Goal: Task Accomplishment & Management: Manage account settings

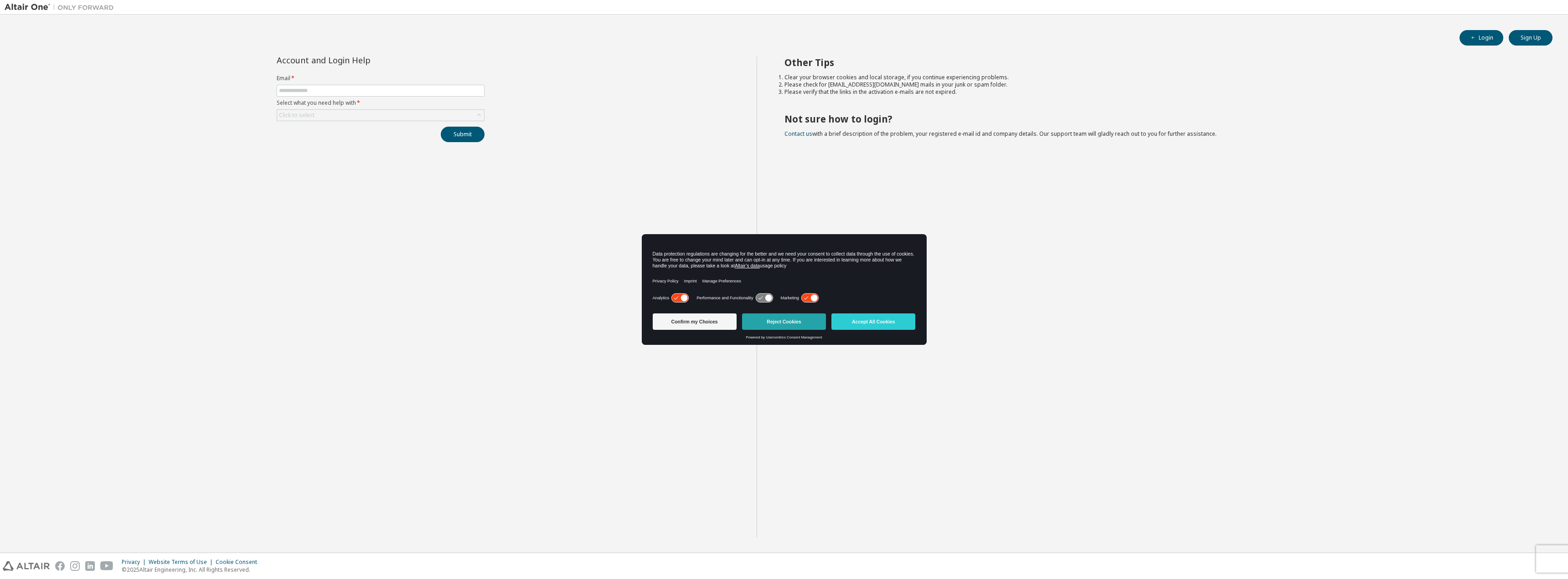
click at [768, 322] on button "Reject Cookies" at bounding box center [784, 321] width 84 height 16
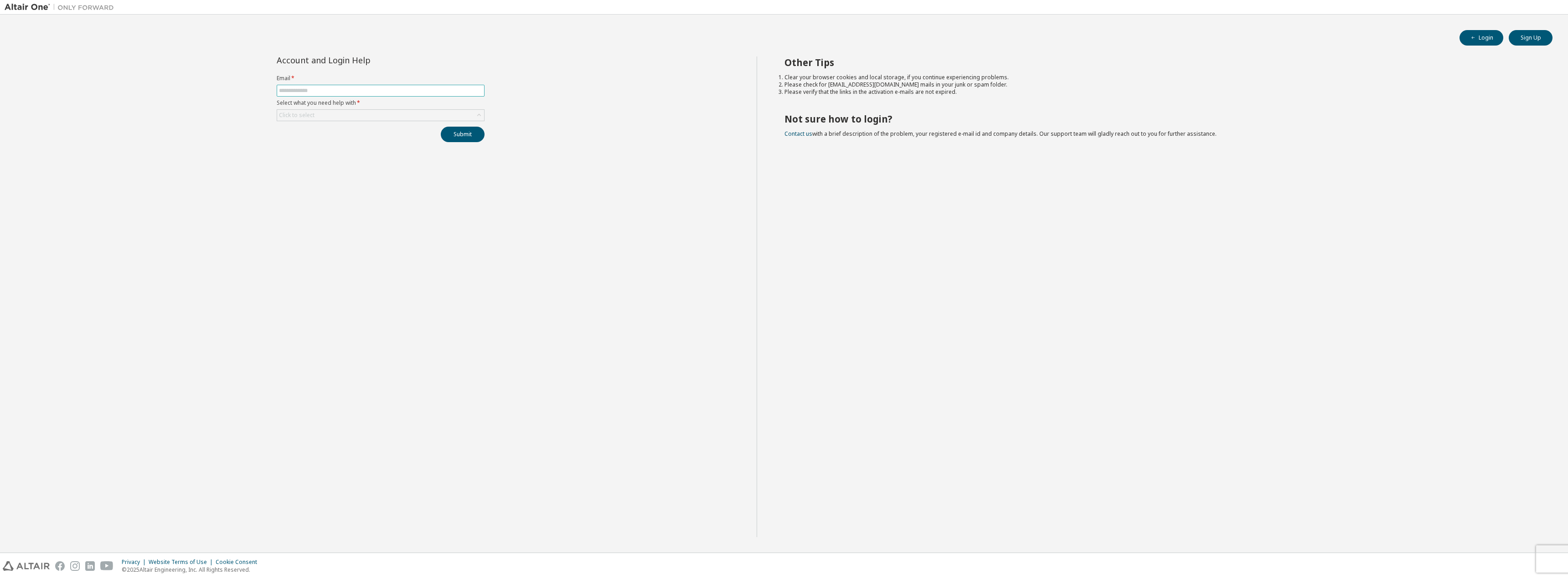
click at [419, 87] on input "text" at bounding box center [380, 91] width 203 height 7
type input "**********"
click at [390, 114] on div "Click to select" at bounding box center [380, 115] width 207 height 11
click at [376, 141] on li "I forgot my password" at bounding box center [380, 140] width 205 height 12
click at [460, 135] on button "Submit" at bounding box center [463, 134] width 44 height 15
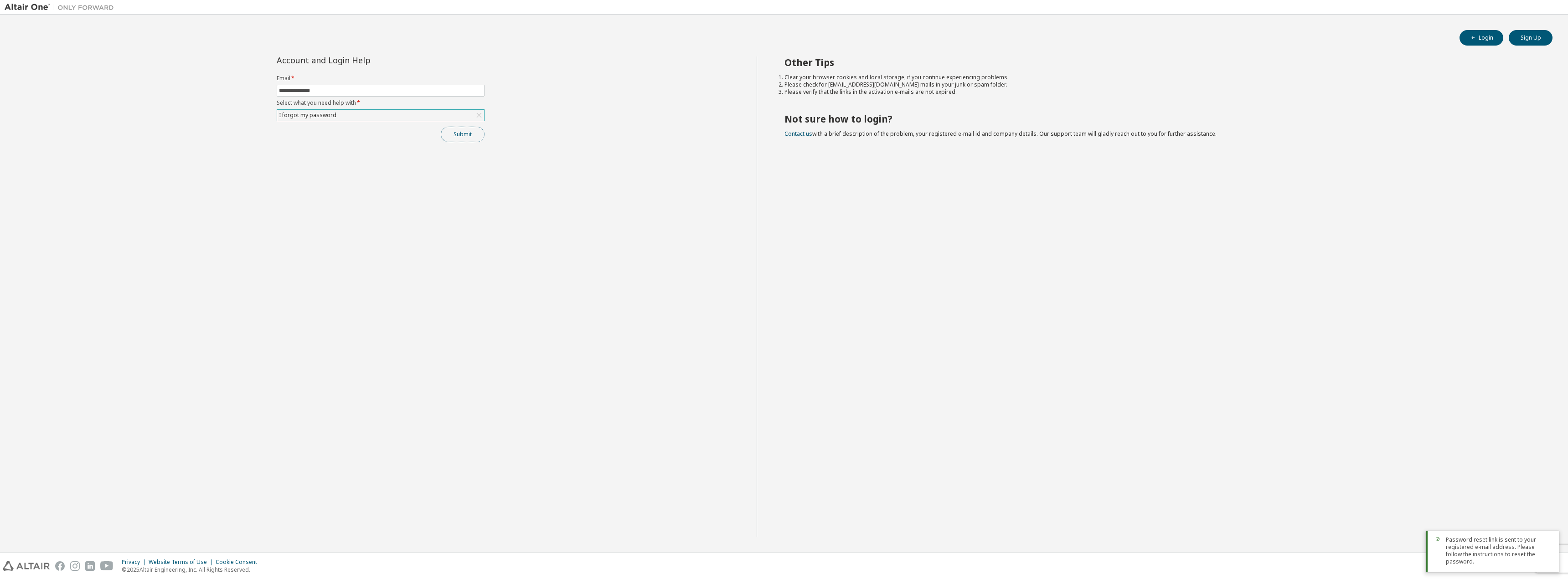
click at [466, 139] on button "Submit" at bounding box center [463, 134] width 44 height 15
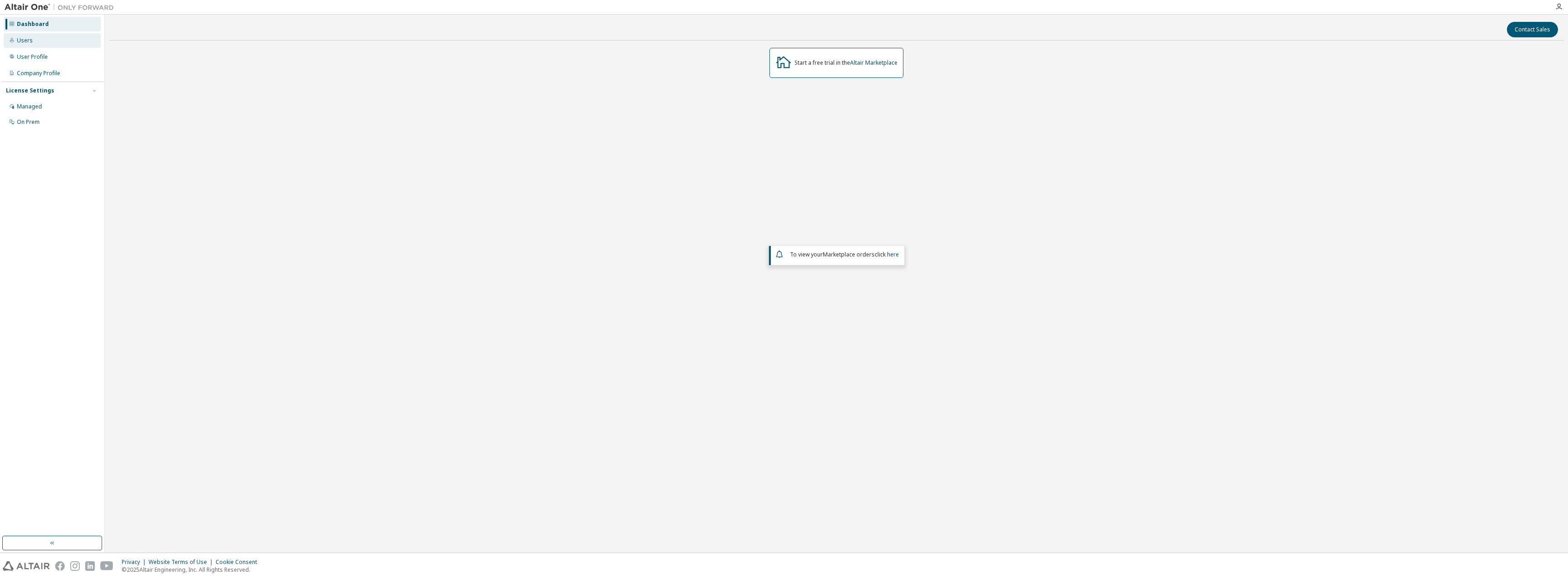
click at [41, 45] on div "Users" at bounding box center [52, 41] width 97 height 15
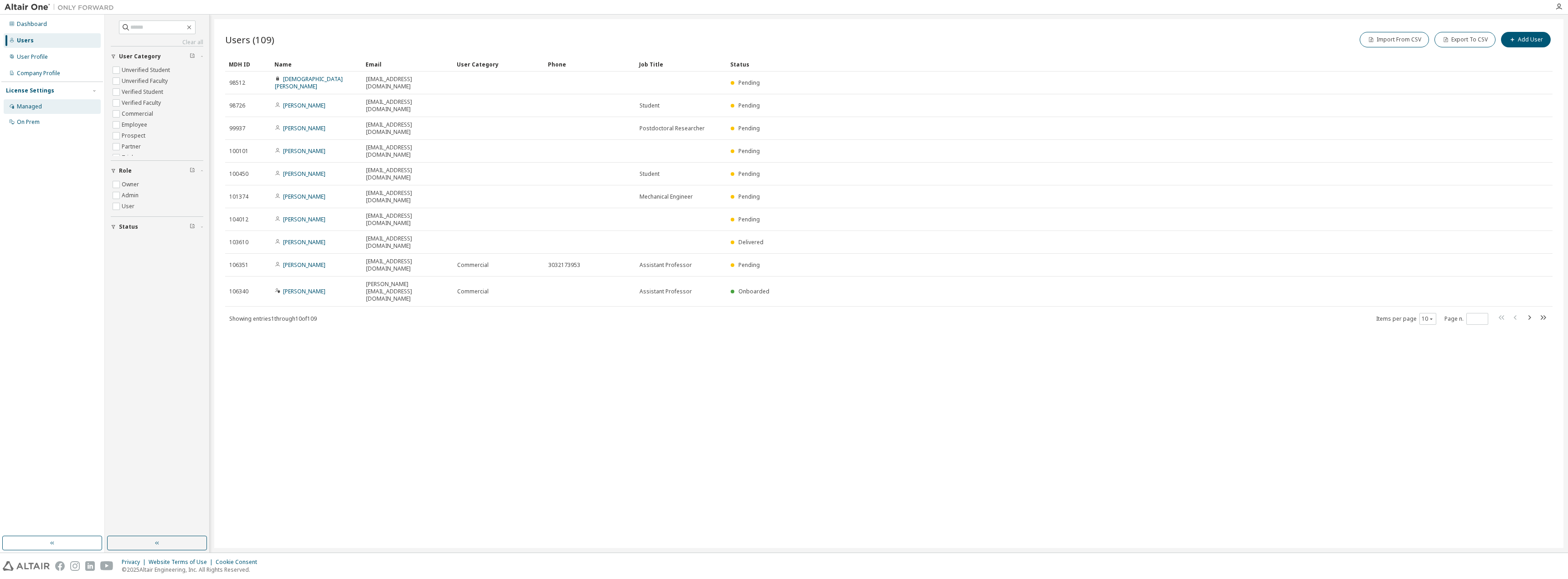
click at [55, 106] on div "Managed" at bounding box center [52, 106] width 97 height 15
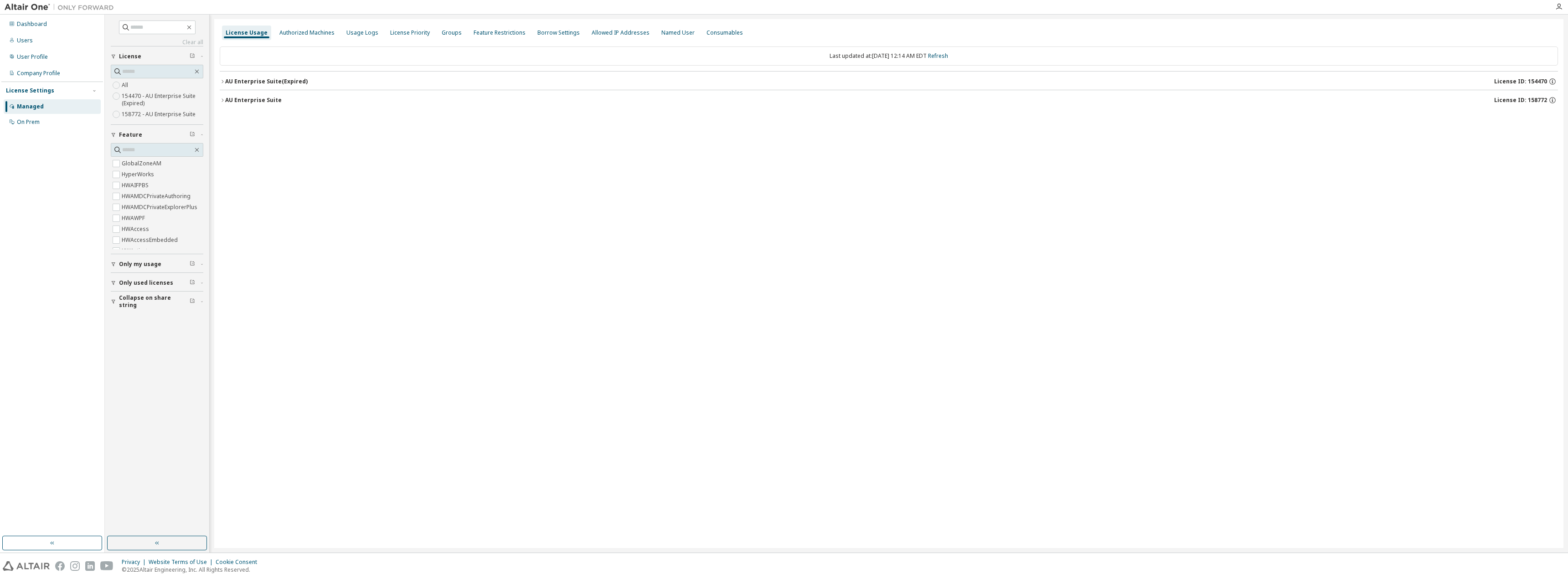
click at [259, 102] on div "AU Enterprise Suite" at bounding box center [253, 100] width 57 height 7
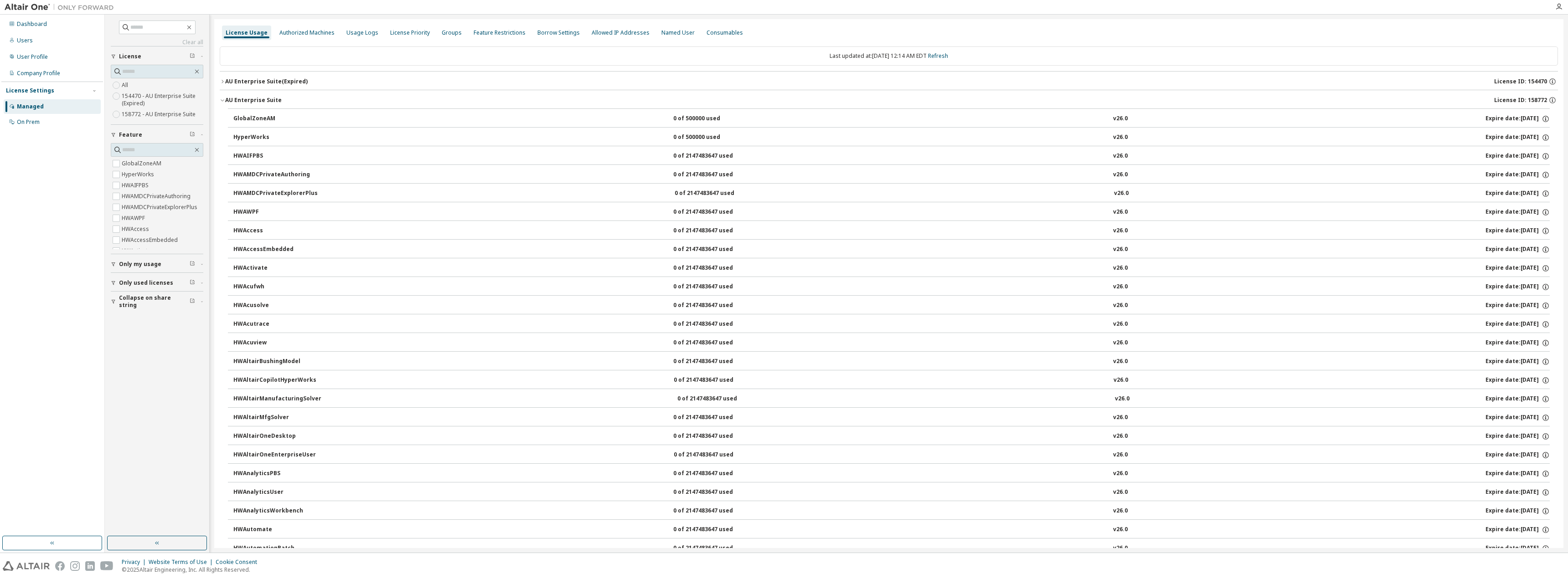
click at [697, 119] on div "0 of 500000 used" at bounding box center [714, 119] width 82 height 8
click at [491, 38] on div "Feature Restrictions" at bounding box center [499, 33] width 59 height 15
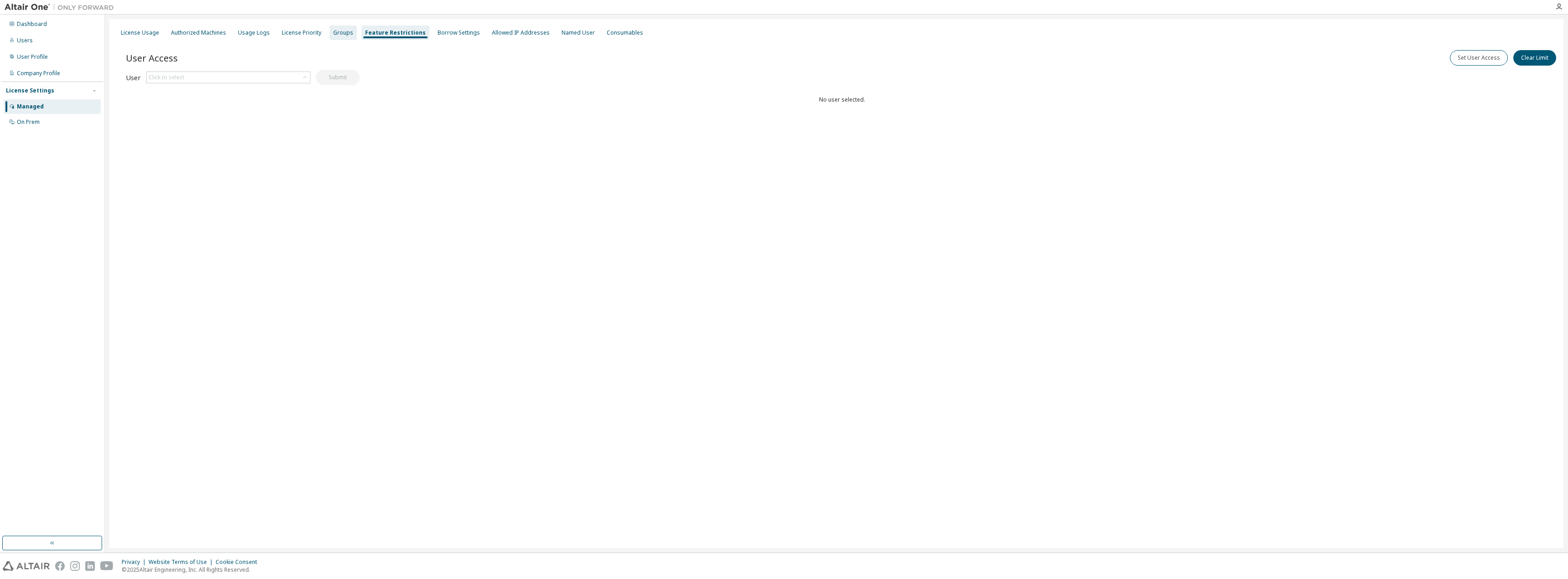
click at [346, 30] on div "Groups" at bounding box center [343, 33] width 20 height 7
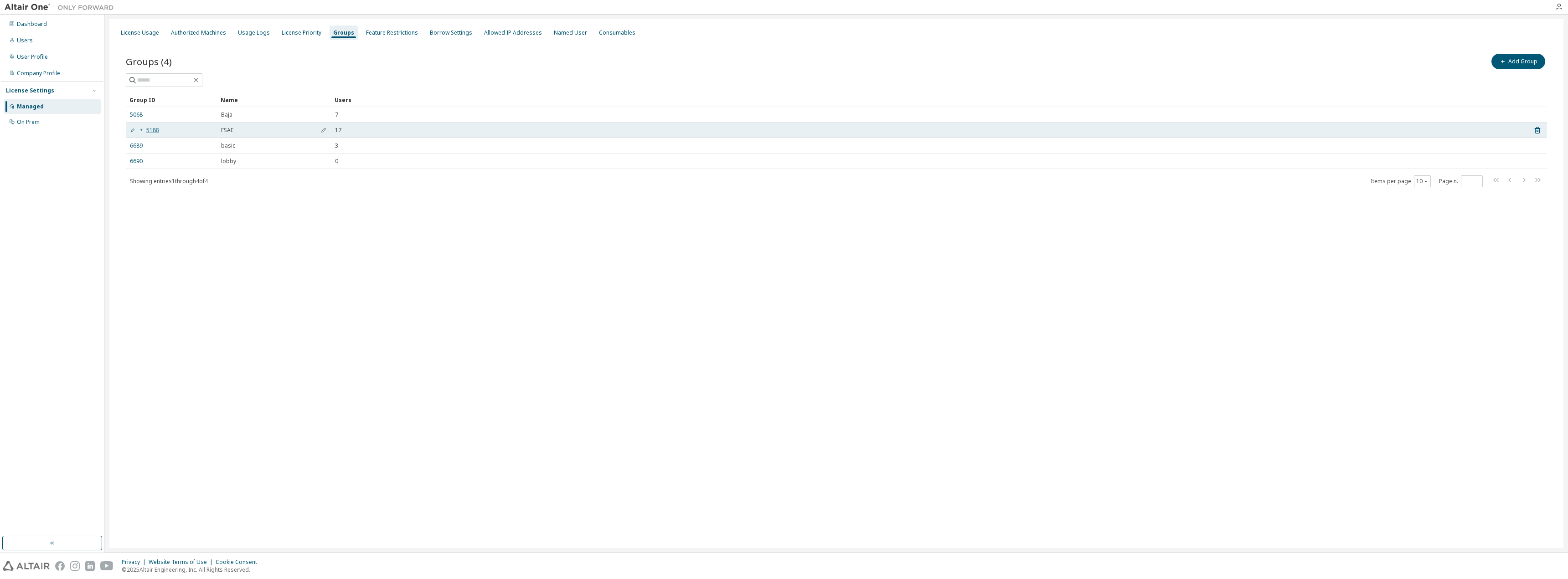
click at [150, 130] on link "5188" at bounding box center [144, 130] width 29 height 7
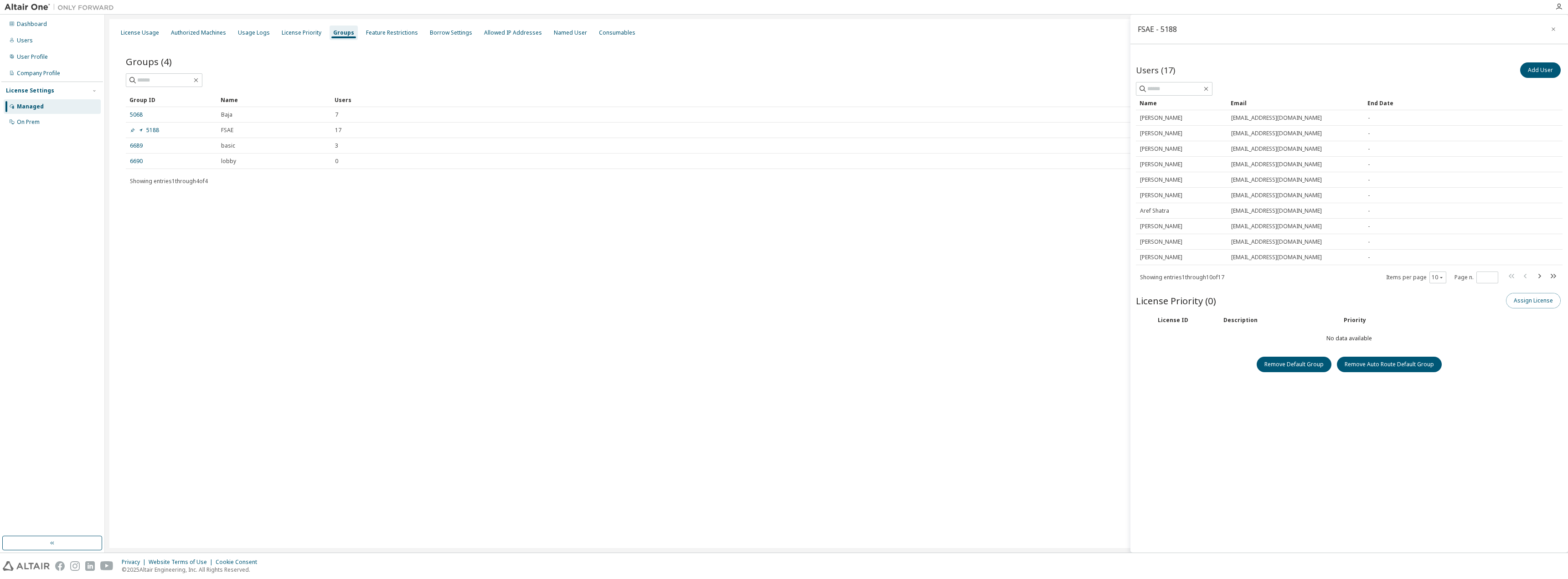
click at [1521, 305] on button "Assign License" at bounding box center [1533, 300] width 55 height 15
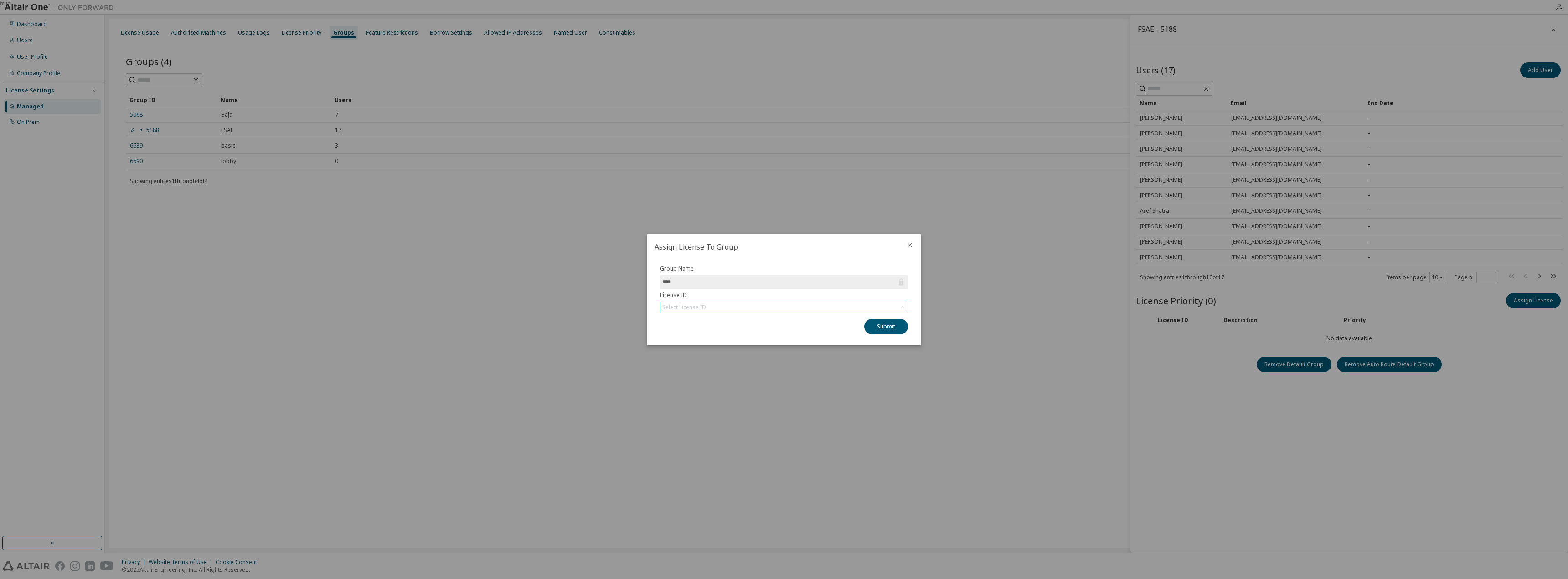
click at [782, 307] on div "Select License ID" at bounding box center [784, 307] width 247 height 11
click at [781, 308] on div "Select License ID" at bounding box center [784, 307] width 247 height 11
click at [743, 305] on div "Select License ID" at bounding box center [784, 307] width 247 height 11
click at [707, 321] on input "text" at bounding box center [784, 320] width 223 height 9
paste input "******"
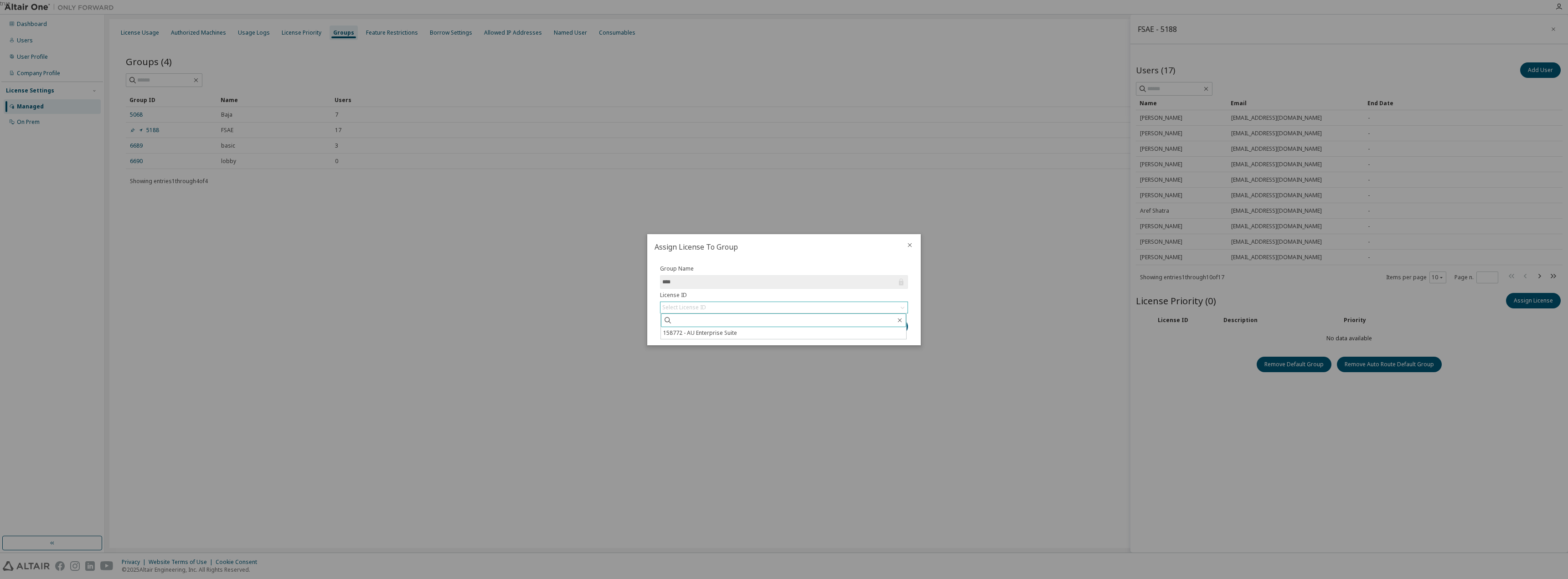
type input "******"
click at [864, 319] on button "Submit" at bounding box center [886, 326] width 44 height 15
click at [854, 310] on div "Select License ID" at bounding box center [784, 307] width 247 height 11
click at [807, 322] on input "text" at bounding box center [784, 320] width 223 height 9
paste input "******"
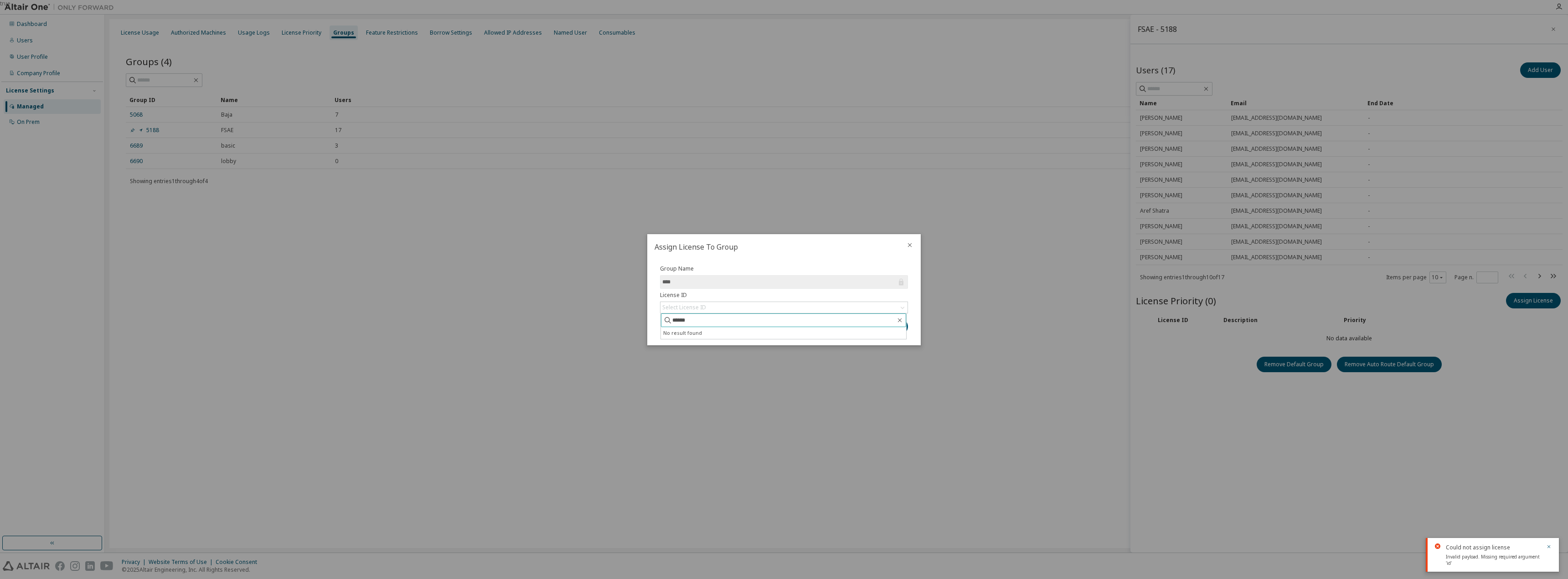
type input "******"
click at [803, 293] on label "License ID" at bounding box center [783, 295] width 248 height 7
click at [783, 308] on div "Select License ID" at bounding box center [784, 307] width 247 height 11
click at [783, 310] on div "Select License ID" at bounding box center [784, 307] width 247 height 11
click at [864, 325] on div "Submit" at bounding box center [783, 326] width 248 height 15
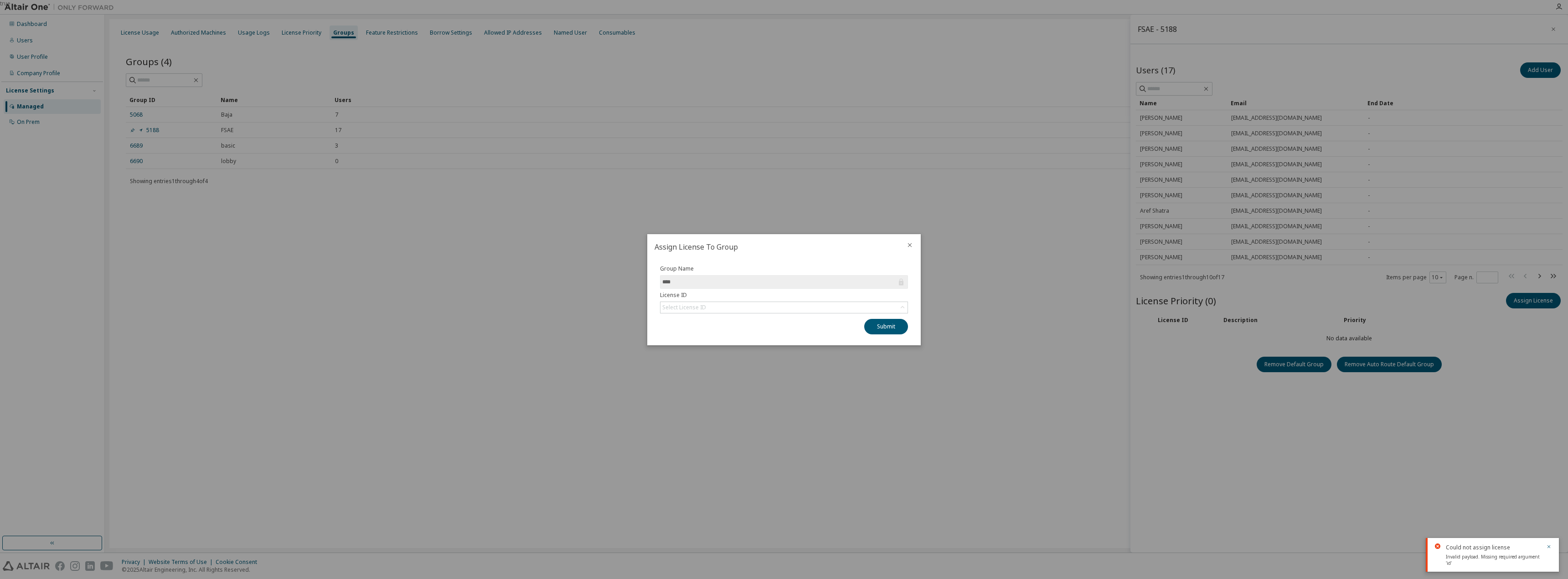
click at [907, 248] on icon "close" at bounding box center [910, 245] width 7 height 7
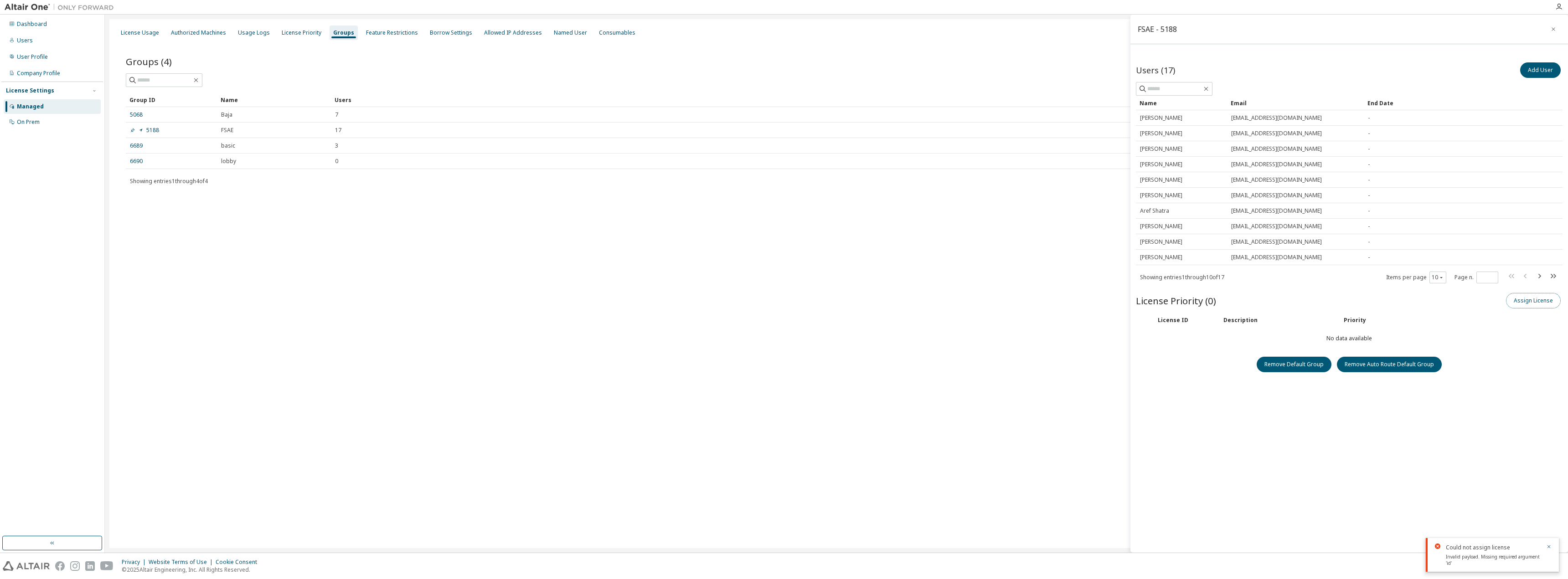
click at [1535, 300] on button "Assign License" at bounding box center [1533, 300] width 55 height 15
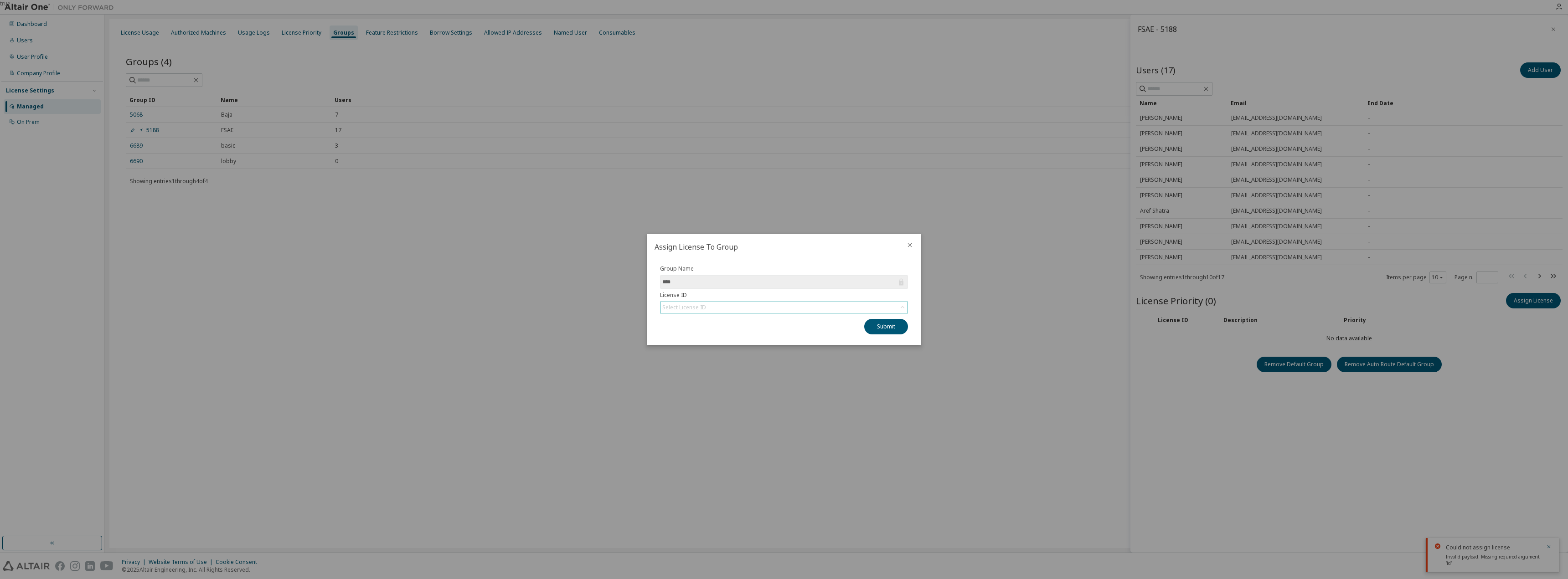
click at [903, 305] on icon at bounding box center [902, 307] width 9 height 9
click at [808, 337] on li "158772 - AU Enterprise Suite" at bounding box center [783, 333] width 245 height 12
click at [904, 308] on icon at bounding box center [902, 307] width 9 height 9
click at [895, 307] on div "Select License ID" at bounding box center [784, 307] width 247 height 11
click at [891, 309] on div "Select License ID" at bounding box center [784, 307] width 247 height 11
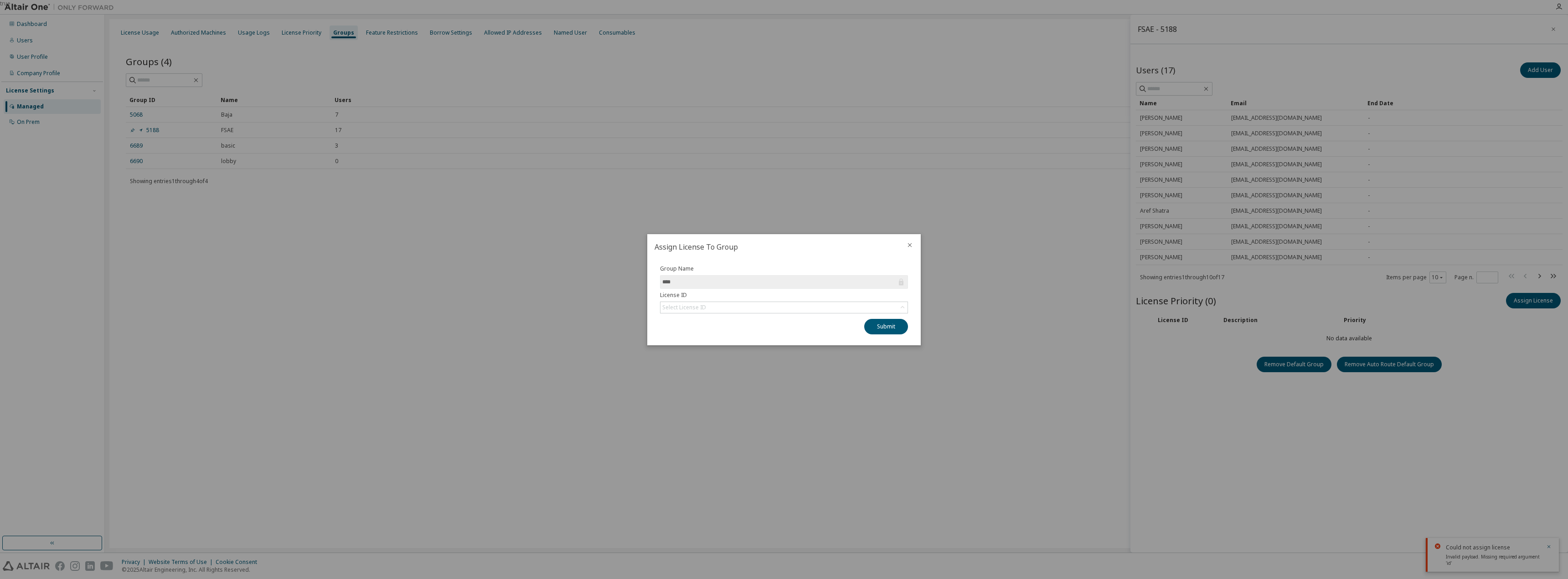
click at [858, 313] on div "Group Name **** License ID Select License ID Submit" at bounding box center [783, 300] width 259 height 69
click at [824, 311] on div "Select License ID" at bounding box center [784, 307] width 247 height 11
click at [785, 317] on input "text" at bounding box center [784, 320] width 223 height 9
paste input "******"
type input "******"
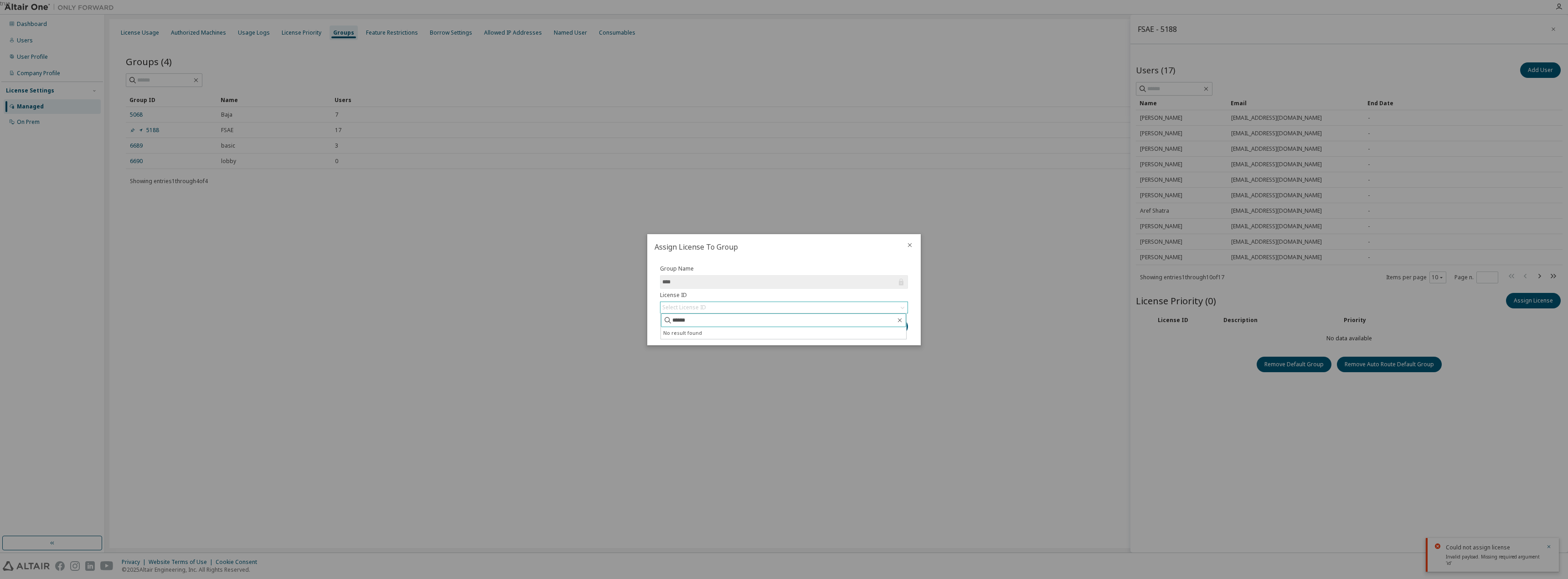
click at [864, 319] on button "Submit" at bounding box center [886, 326] width 44 height 15
click at [796, 303] on div "Select License ID" at bounding box center [784, 307] width 247 height 11
click at [743, 324] on input "text" at bounding box center [784, 320] width 223 height 9
paste input "*******"
type input "**********"
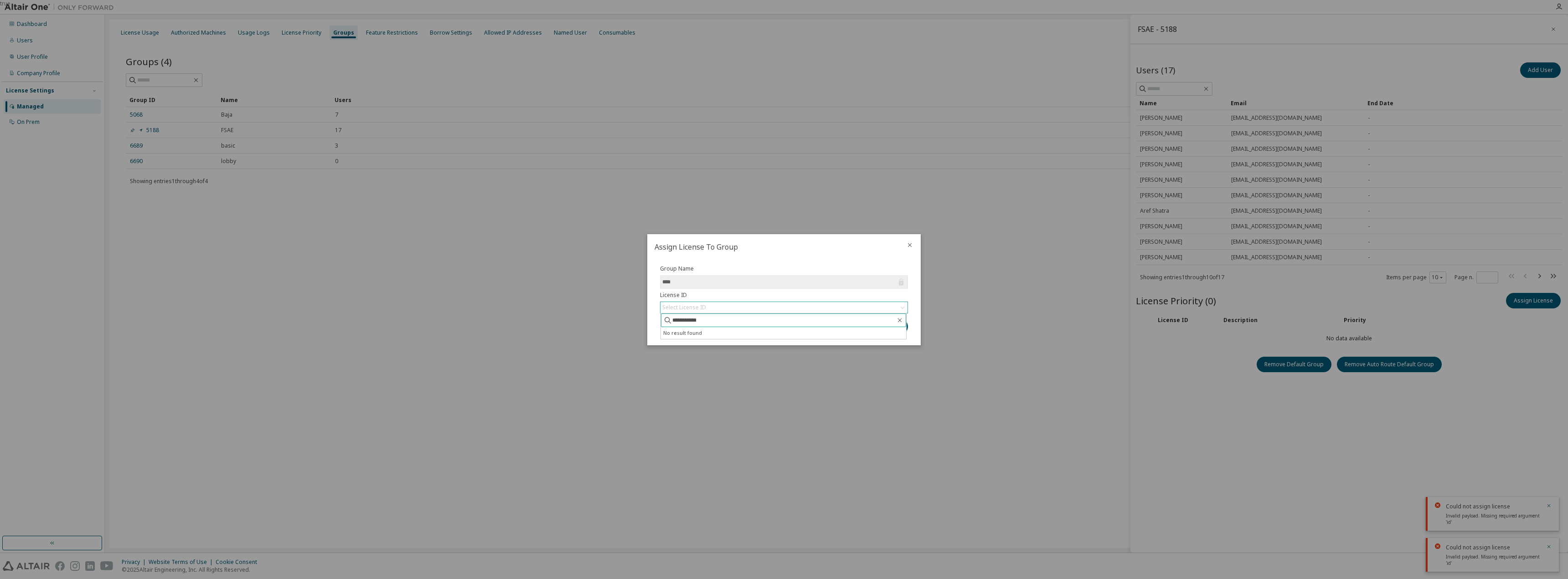
click at [864, 319] on button "Submit" at bounding box center [886, 326] width 44 height 15
click at [723, 311] on div "Select License ID" at bounding box center [784, 307] width 247 height 11
click at [710, 320] on input "text" at bounding box center [784, 320] width 223 height 9
paste input "******"
type input "*********"
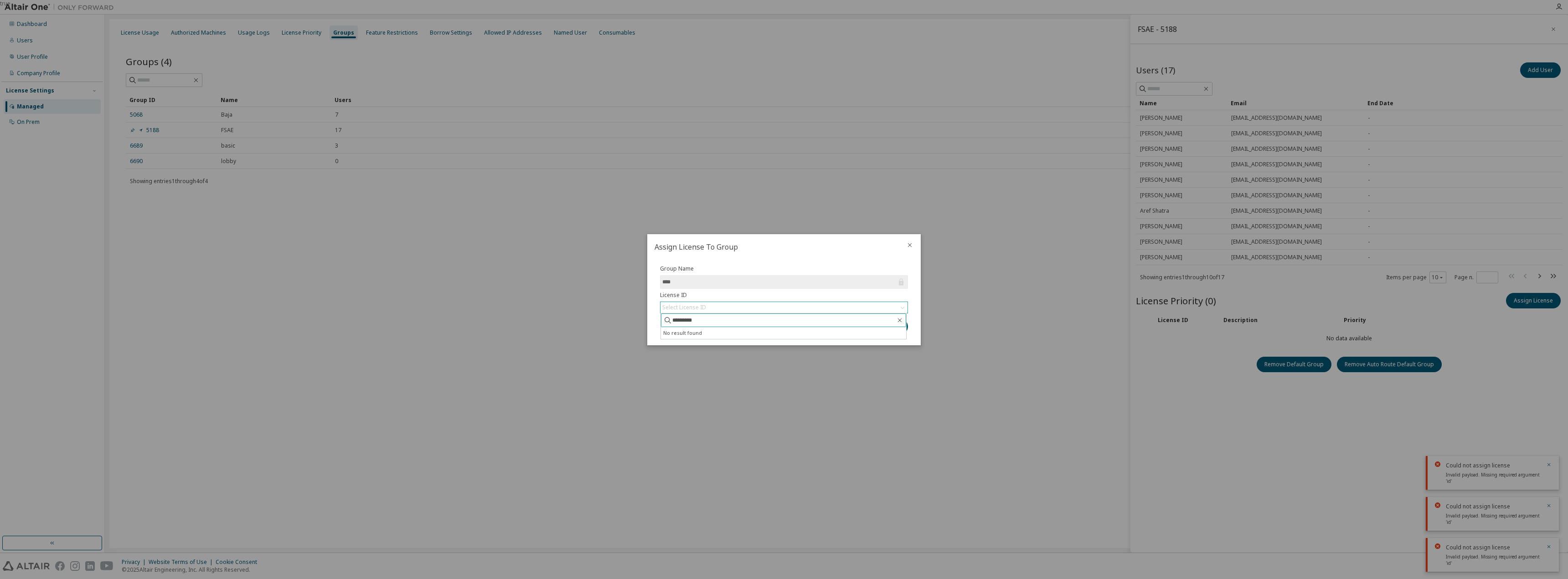
click at [864, 319] on button "Submit" at bounding box center [886, 326] width 44 height 15
click at [709, 319] on div "Submit" at bounding box center [783, 326] width 248 height 15
click at [709, 313] on div "Select License ID" at bounding box center [784, 307] width 247 height 11
click at [704, 320] on input "text" at bounding box center [784, 320] width 223 height 9
paste input "******"
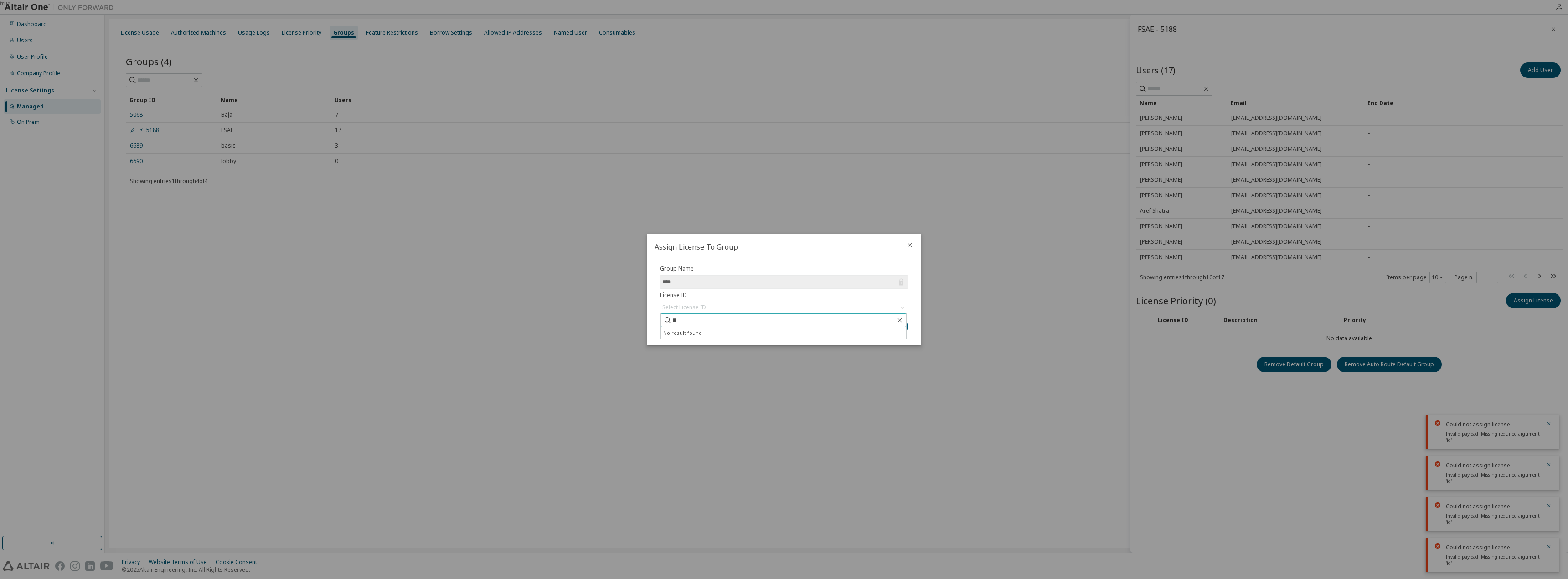
type input "********"
click at [864, 319] on button "Submit" at bounding box center [886, 326] width 44 height 15
click at [907, 243] on icon "close" at bounding box center [910, 245] width 7 height 7
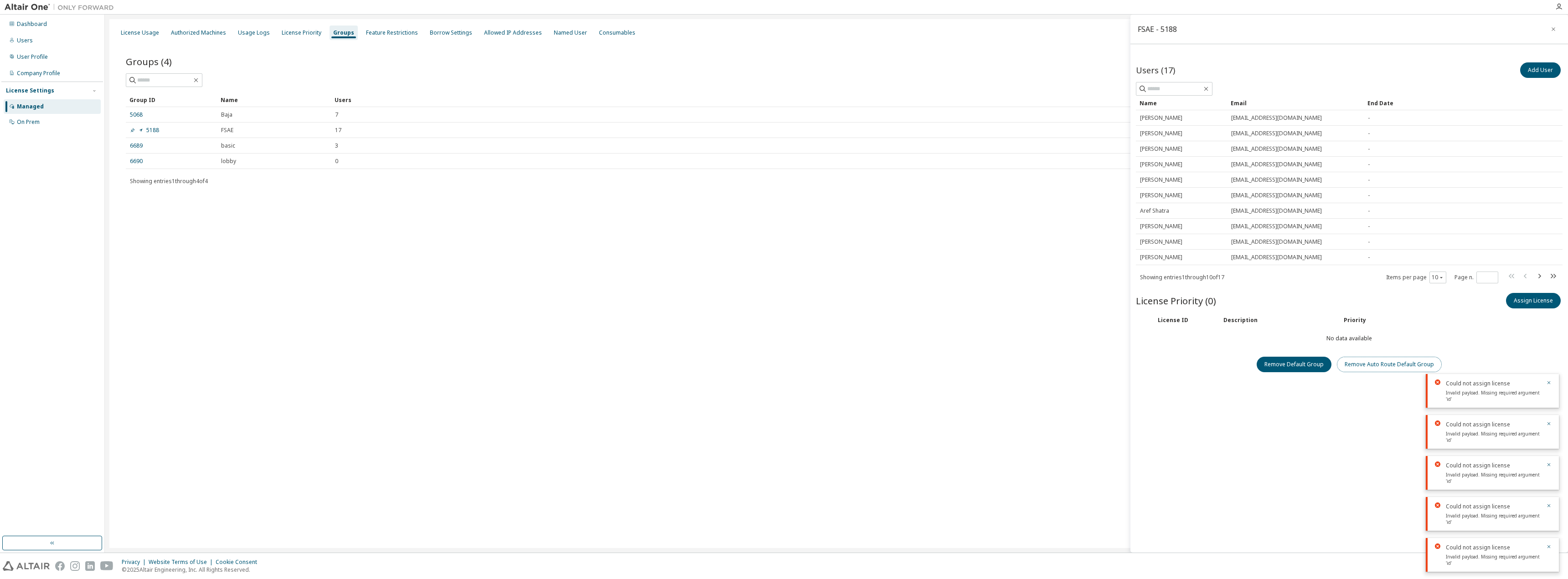
click at [1389, 360] on button "Remove Auto Route Default Group" at bounding box center [1389, 364] width 105 height 15
click at [1457, 321] on div "License ID Description Priority" at bounding box center [1349, 320] width 427 height 15
click at [1514, 297] on button "Assign License" at bounding box center [1533, 300] width 55 height 15
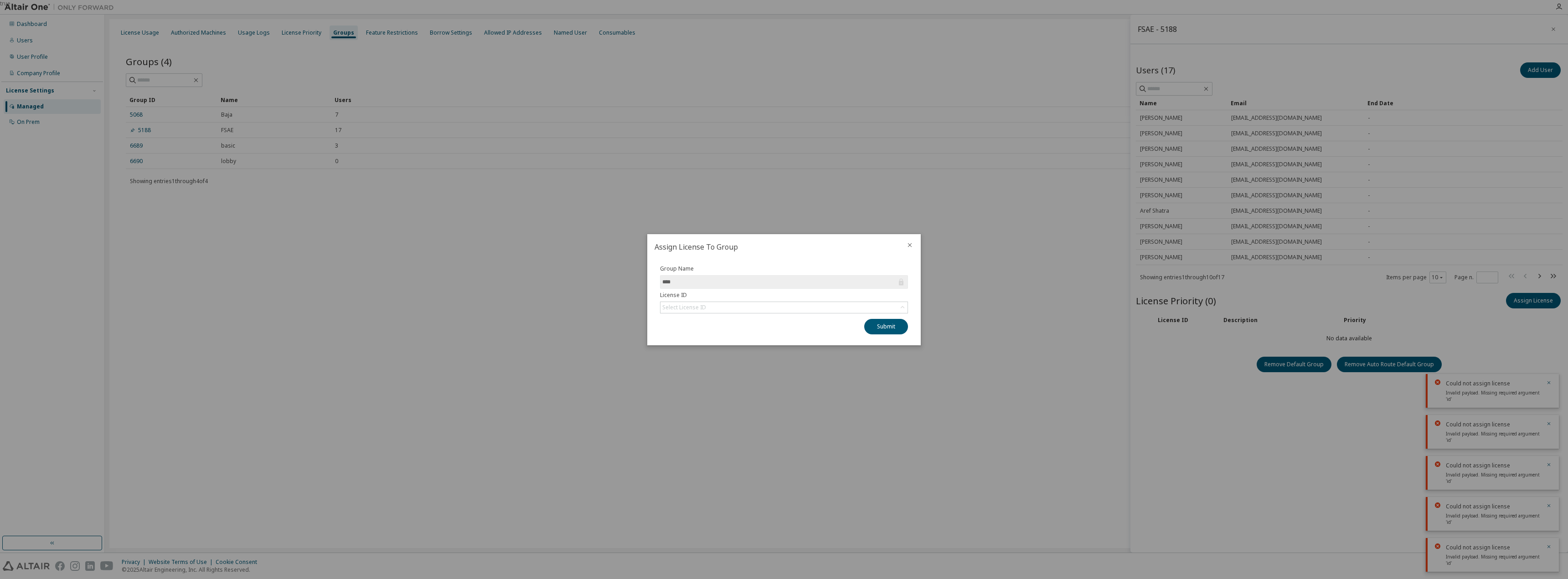
click at [835, 280] on input "****" at bounding box center [779, 282] width 234 height 9
click at [805, 302] on div "Select License ID" at bounding box center [784, 307] width 247 height 11
click at [767, 331] on li "158772 - AU Enterprise Suite" at bounding box center [783, 333] width 245 height 12
click at [870, 329] on button "Submit" at bounding box center [886, 326] width 44 height 15
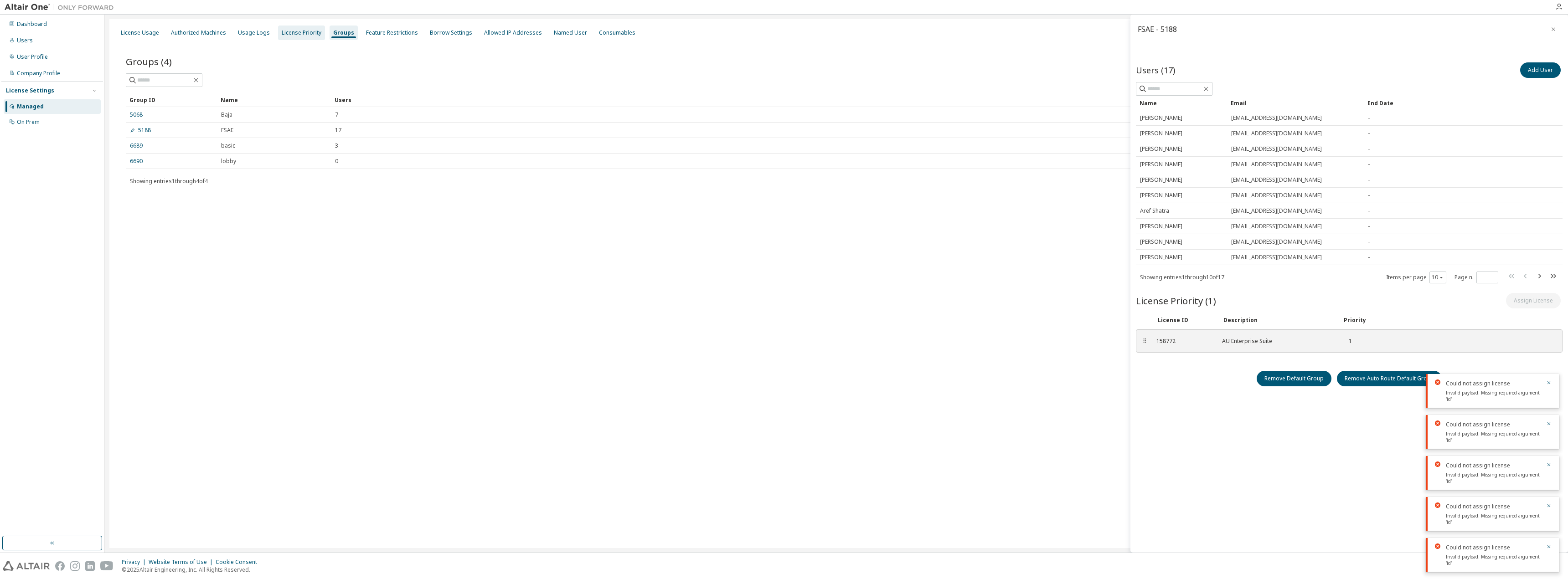
click at [293, 32] on div "License Priority" at bounding box center [301, 33] width 40 height 7
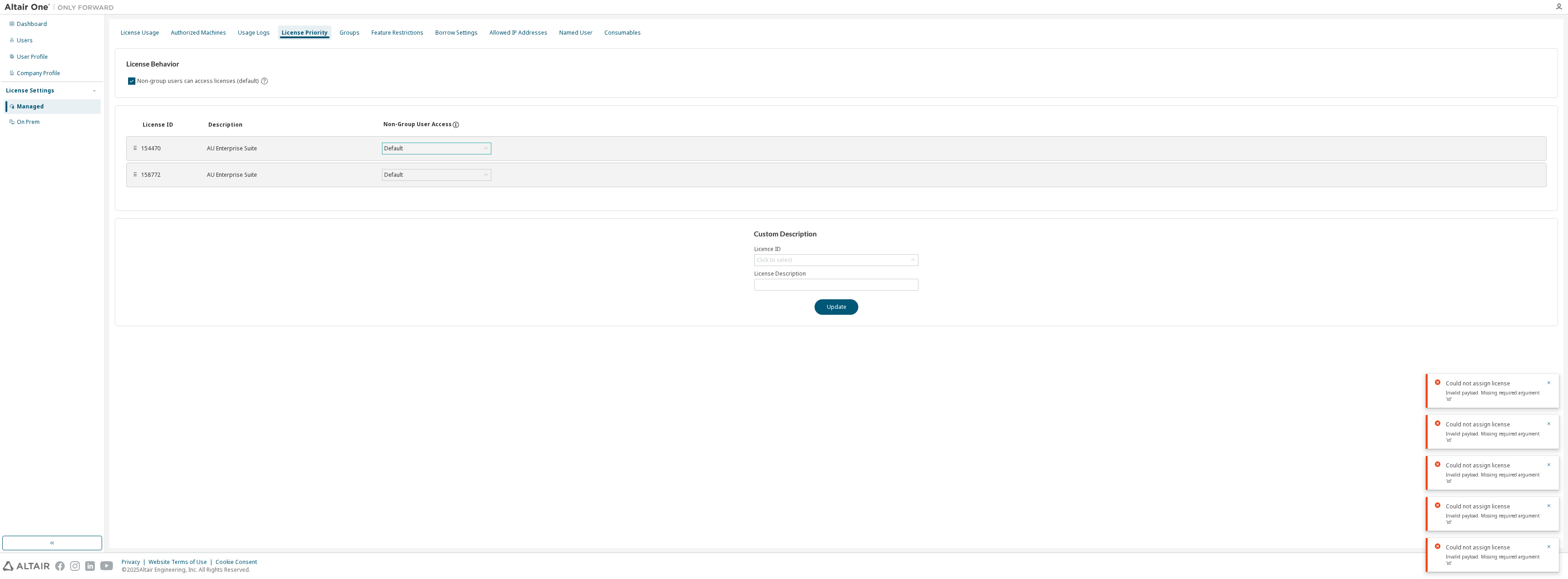
click at [416, 151] on div "Default" at bounding box center [436, 148] width 108 height 11
click at [148, 36] on div "License Usage" at bounding box center [139, 33] width 46 height 15
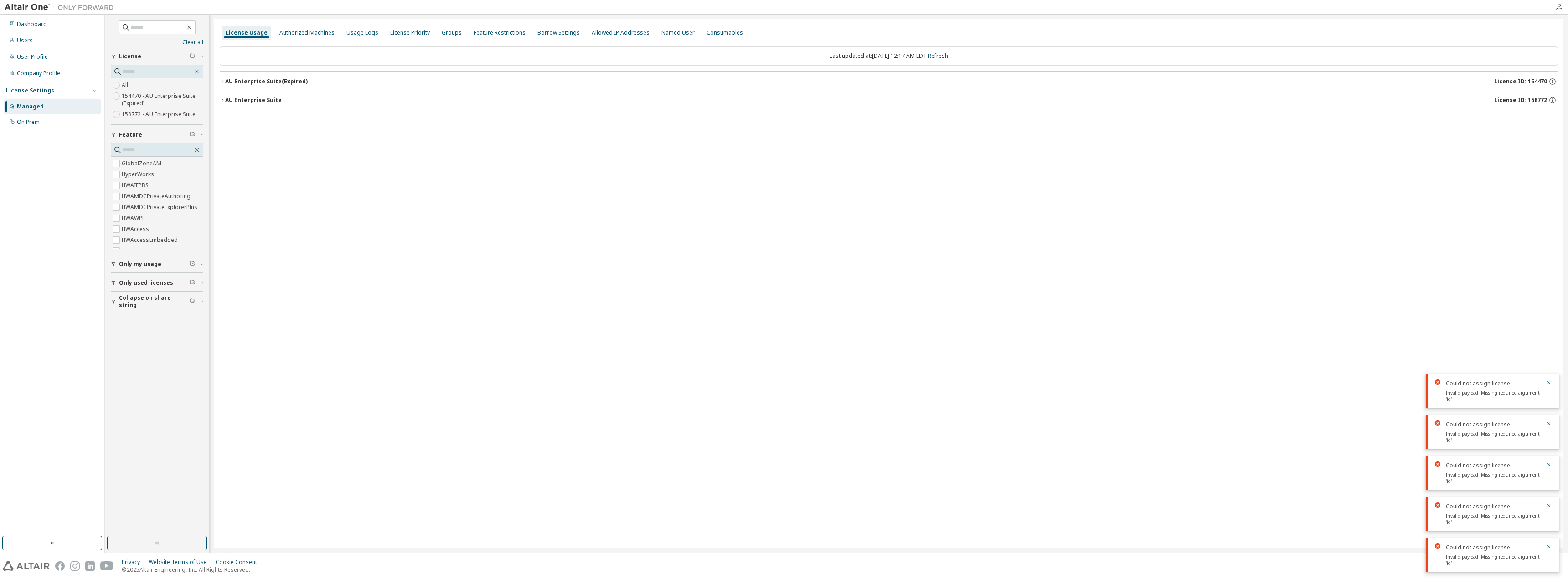
click at [153, 113] on label "158772 - AU Enterprise Suite" at bounding box center [159, 114] width 75 height 11
click at [232, 78] on div "AU Enterprise Suite" at bounding box center [253, 81] width 57 height 7
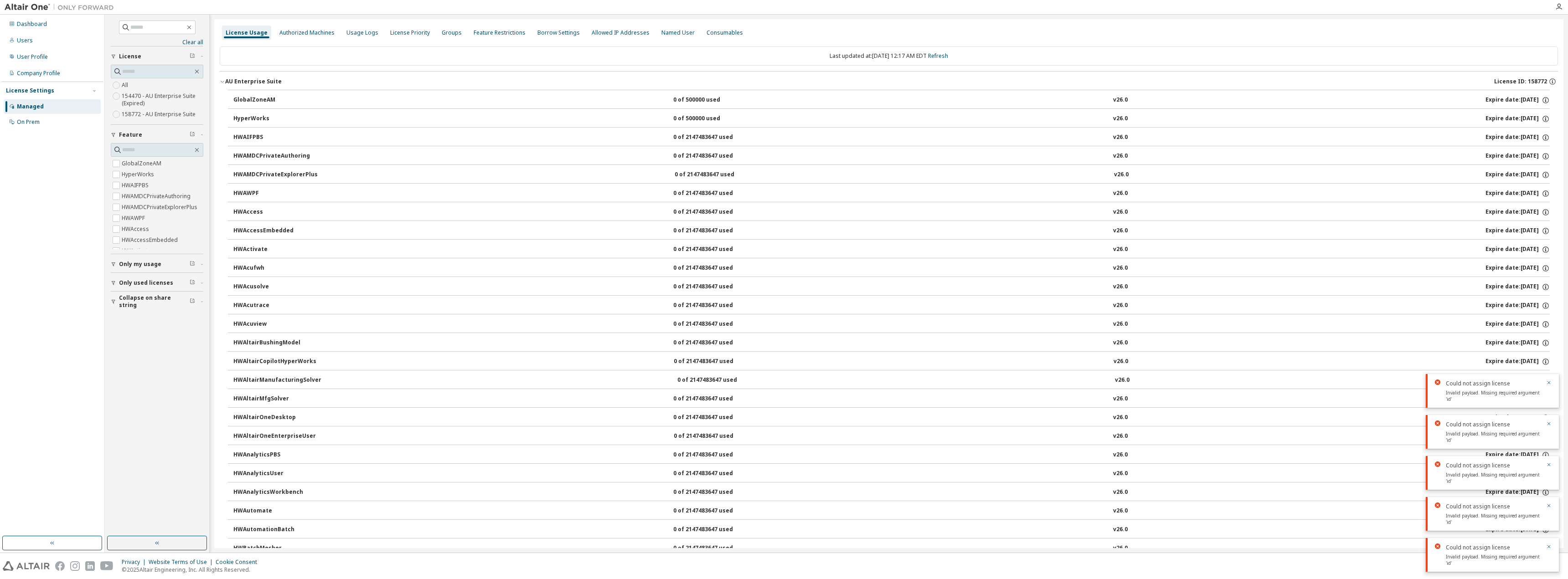
click at [233, 79] on div "AU Enterprise Suite" at bounding box center [253, 81] width 57 height 7
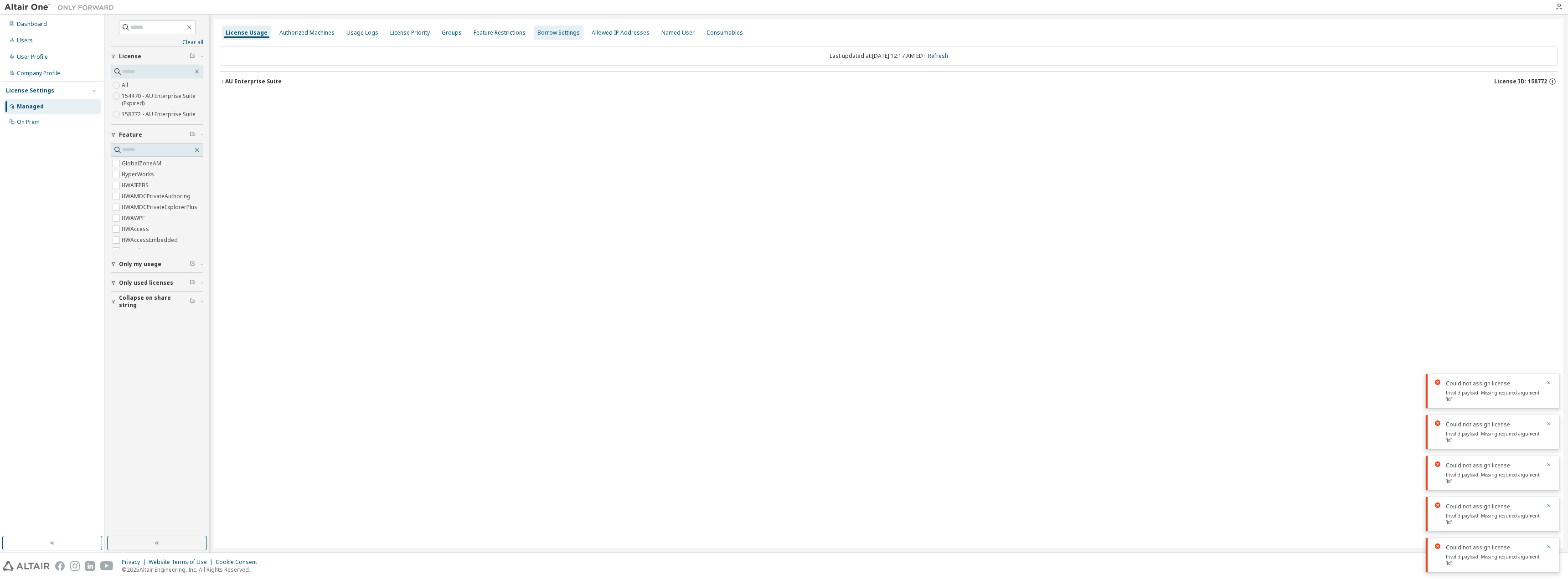
click at [442, 32] on div "Groups" at bounding box center [452, 33] width 20 height 7
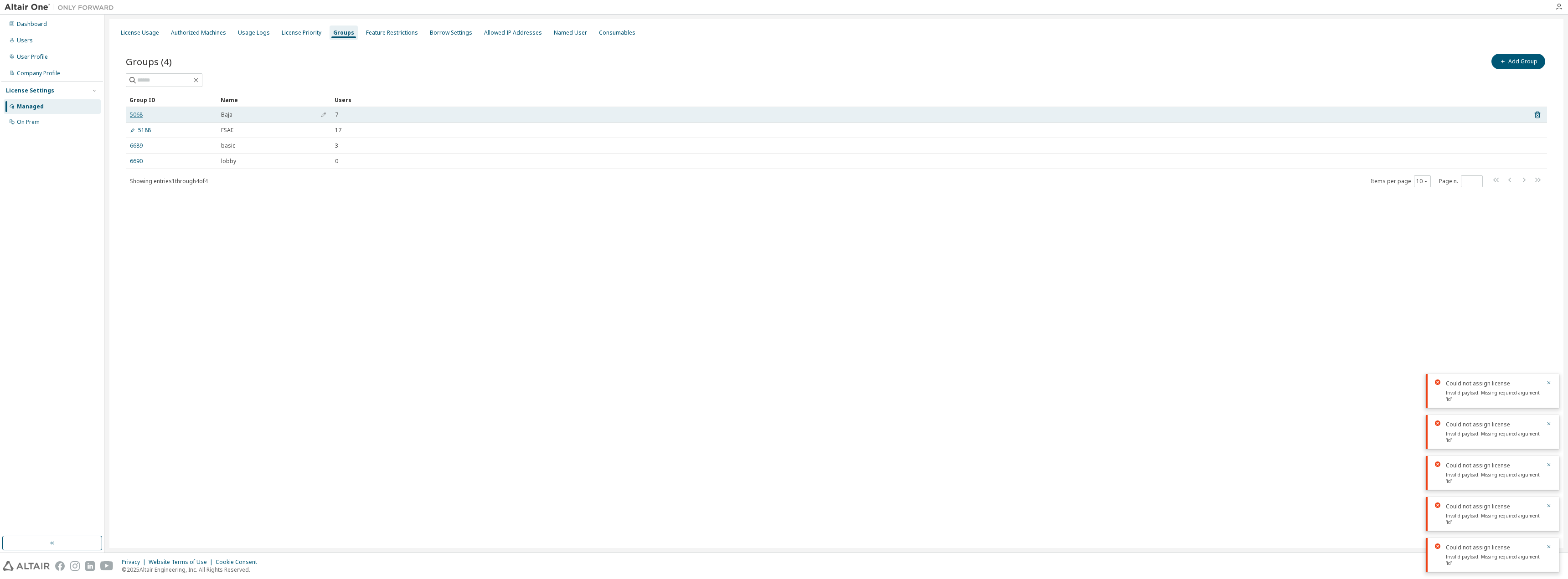
click at [138, 115] on link "5068" at bounding box center [136, 115] width 13 height 7
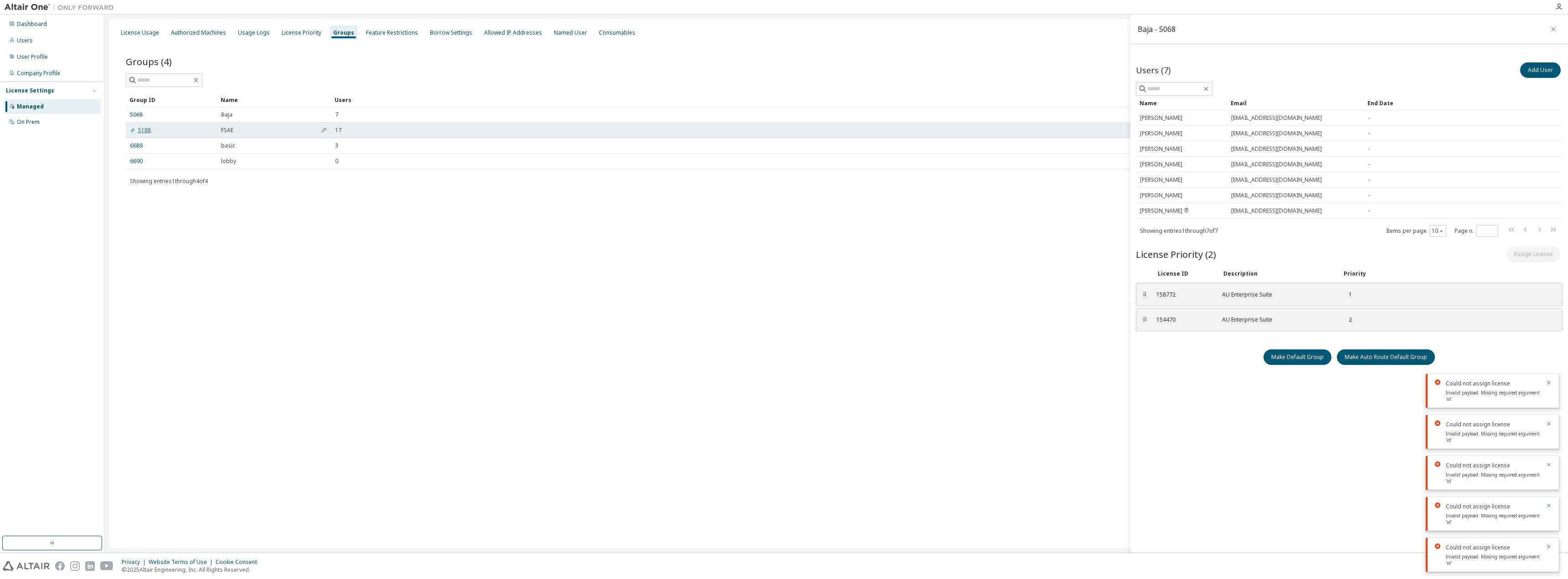
click at [142, 130] on link "5188" at bounding box center [140, 130] width 21 height 7
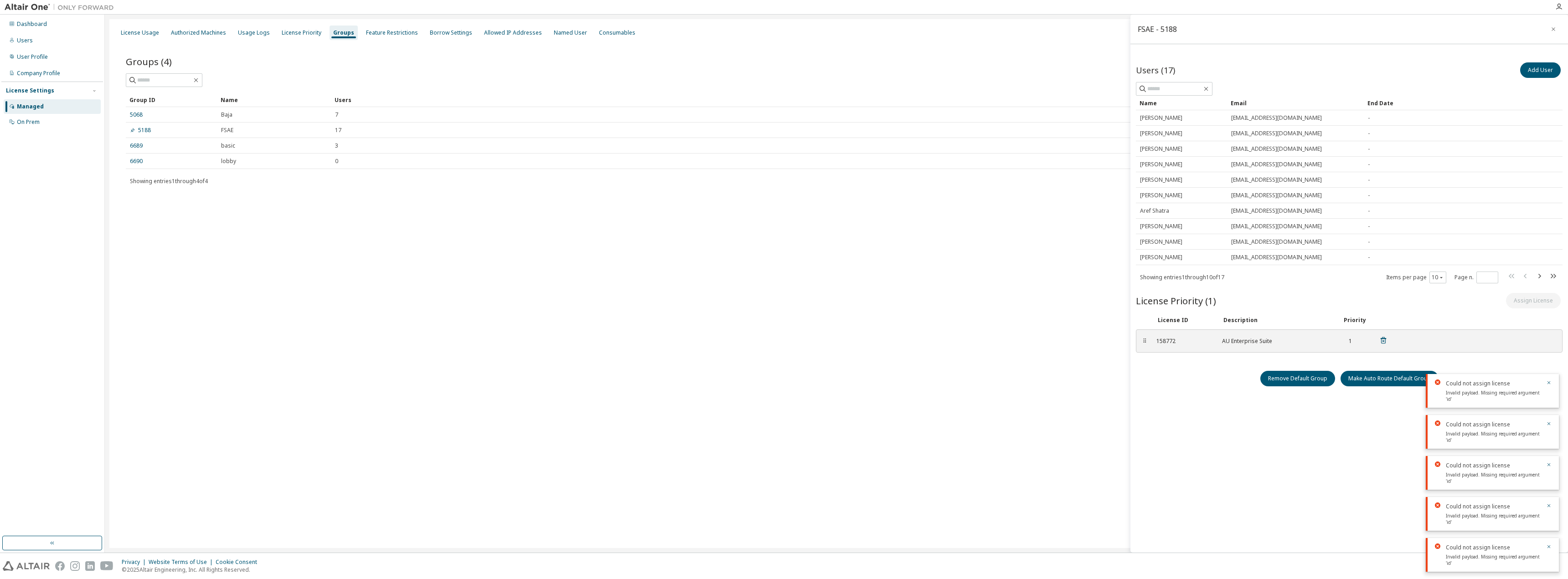
click at [1153, 345] on div "158772 AU Enterprise Suite 1" at bounding box center [1272, 341] width 242 height 15
click at [1143, 340] on div "⠿" at bounding box center [1144, 341] width 5 height 7
